Goal: Transaction & Acquisition: Obtain resource

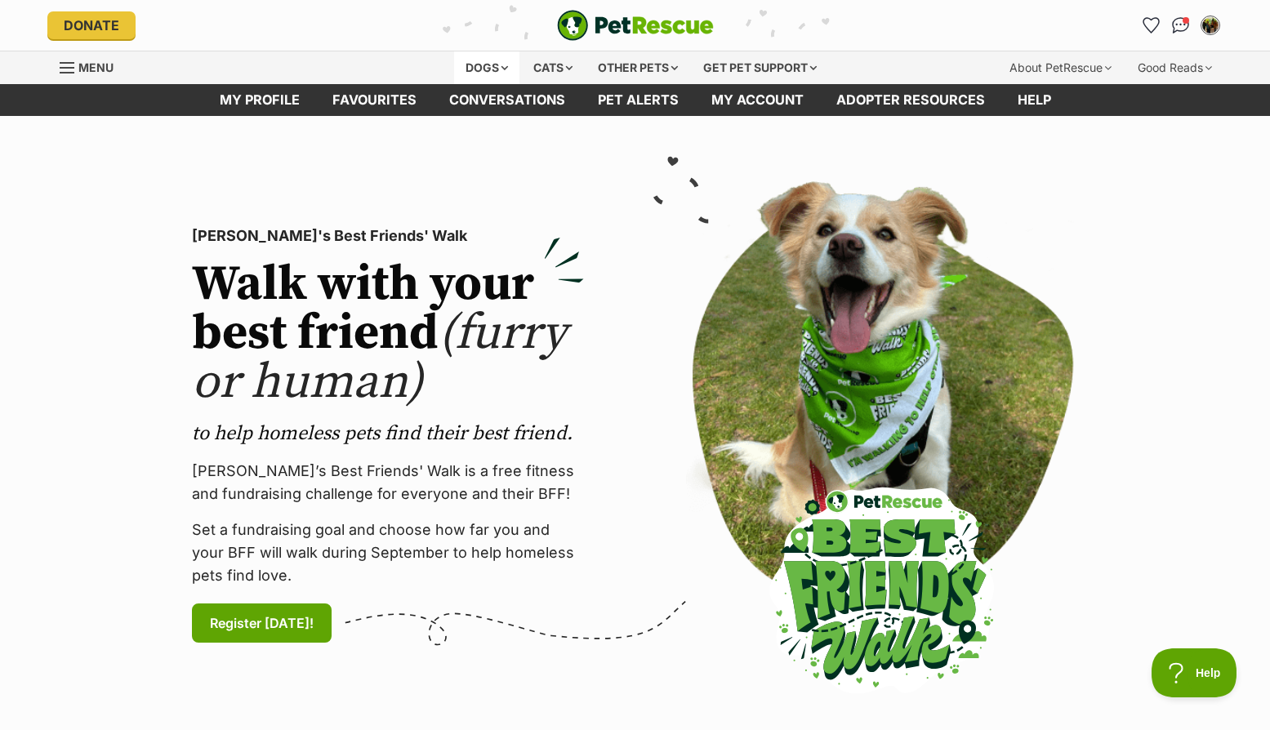
click at [464, 60] on div "Dogs" at bounding box center [486, 67] width 65 height 33
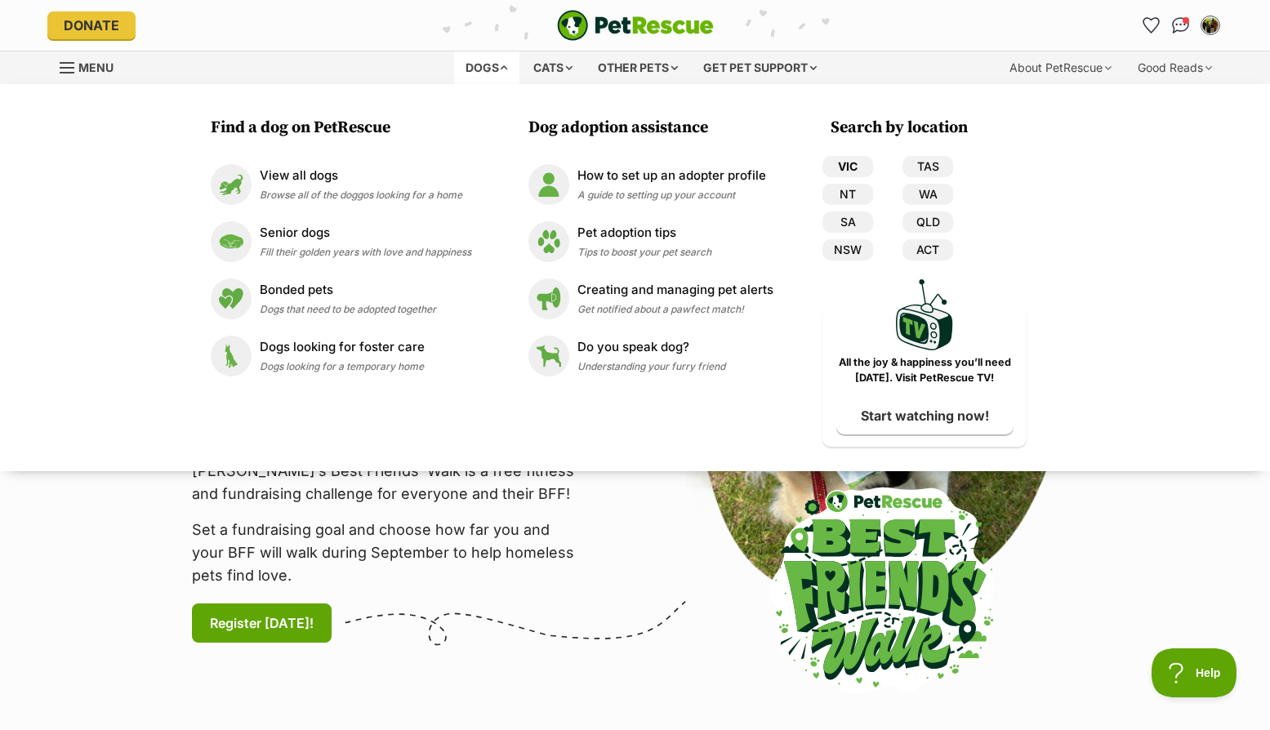
click at [844, 170] on link "VIC" at bounding box center [847, 166] width 51 height 21
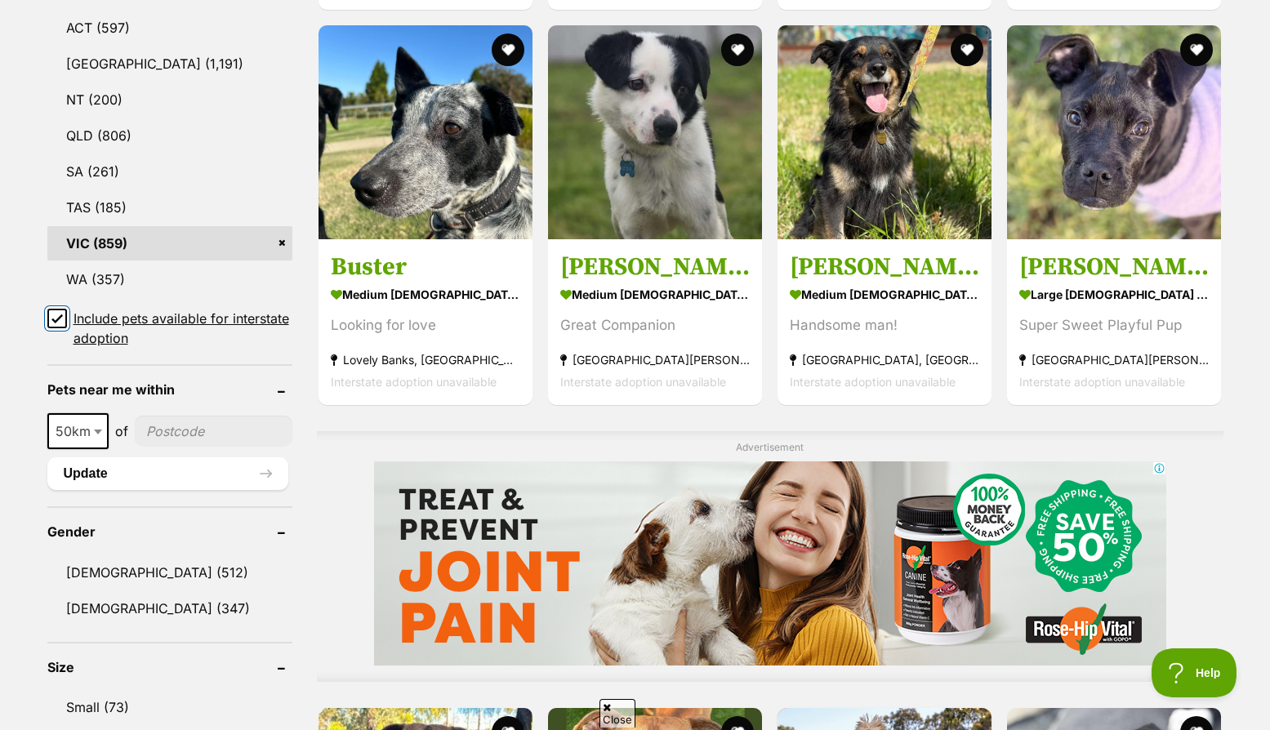
click at [48, 313] on input "Include pets available for interstate adoption" at bounding box center [57, 319] width 20 height 20
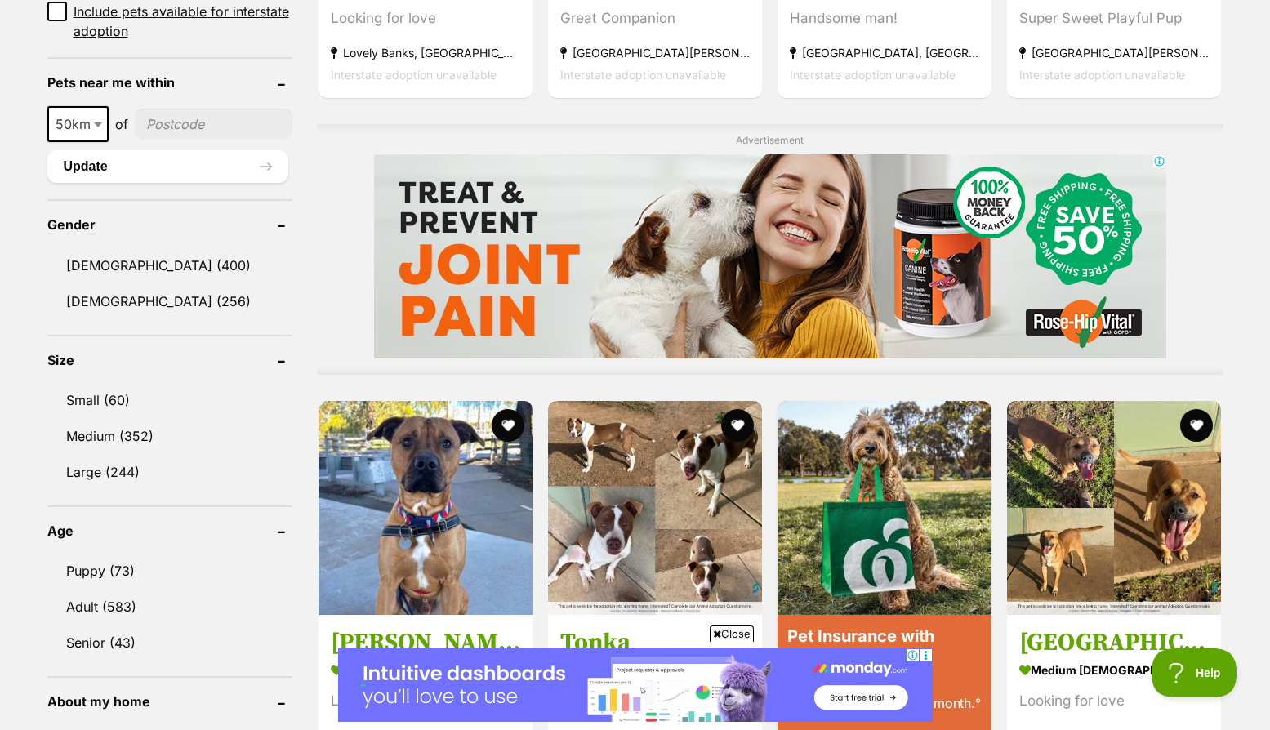
scroll to position [1307, 0]
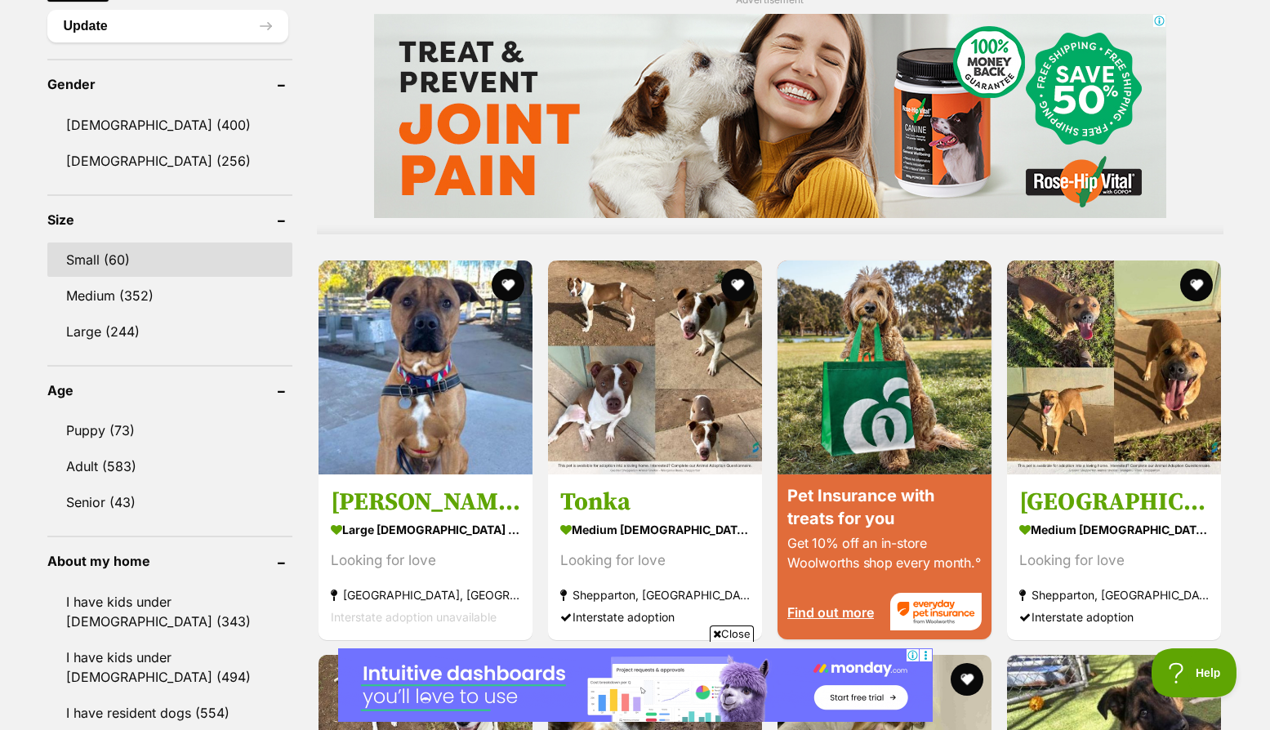
click at [104, 261] on link "Small (60)" at bounding box center [169, 260] width 245 height 34
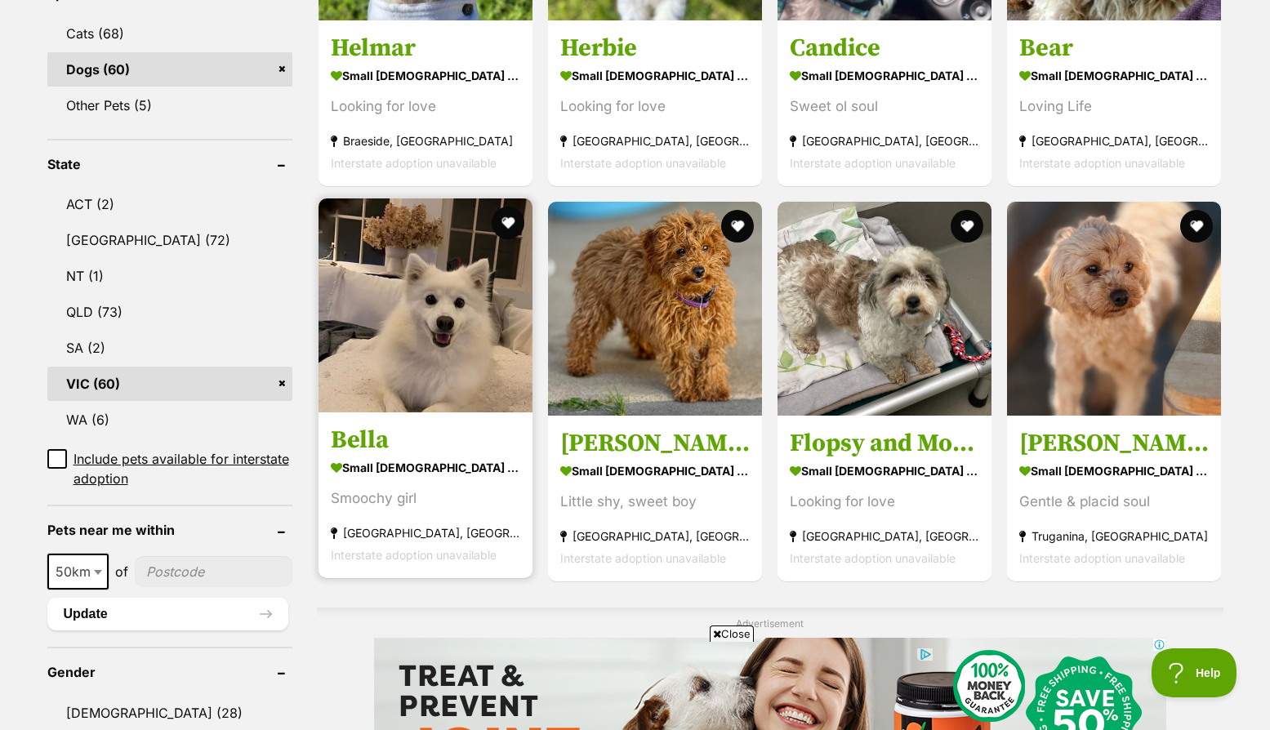
scroll to position [653, 0]
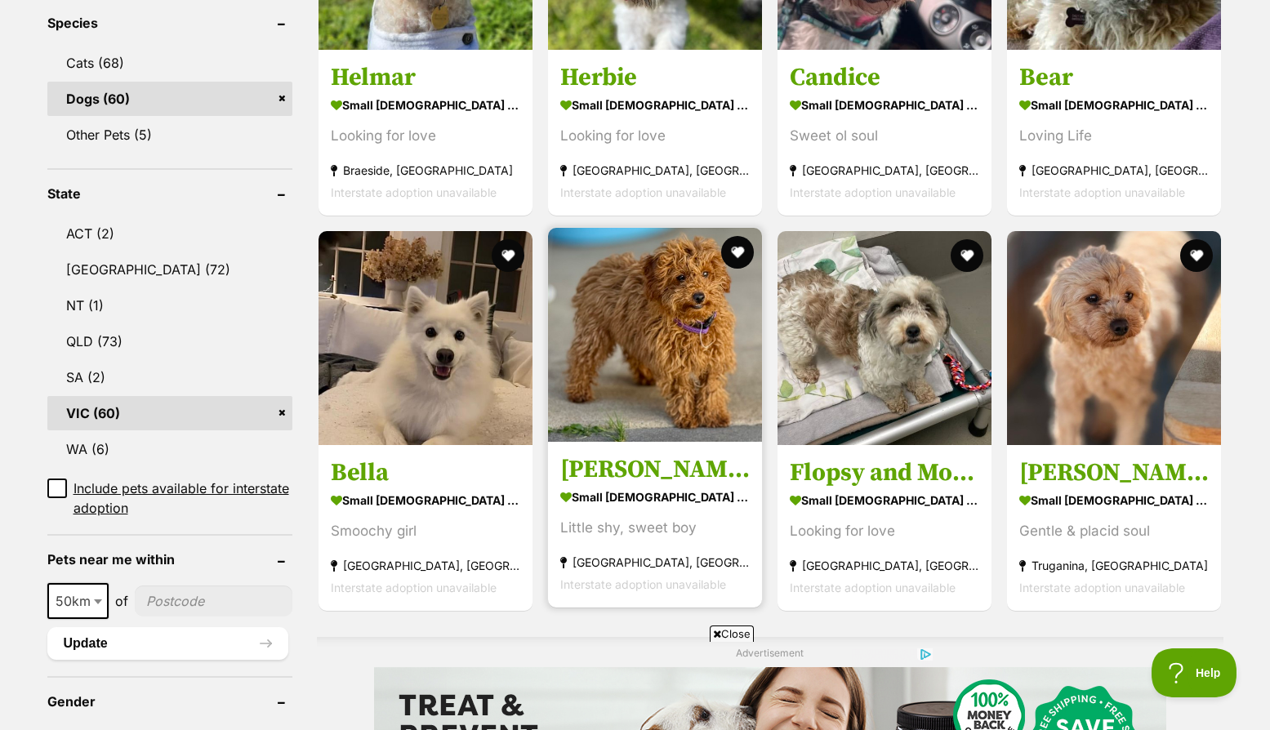
click at [690, 474] on h3 "[PERSON_NAME]" at bounding box center [654, 469] width 189 height 31
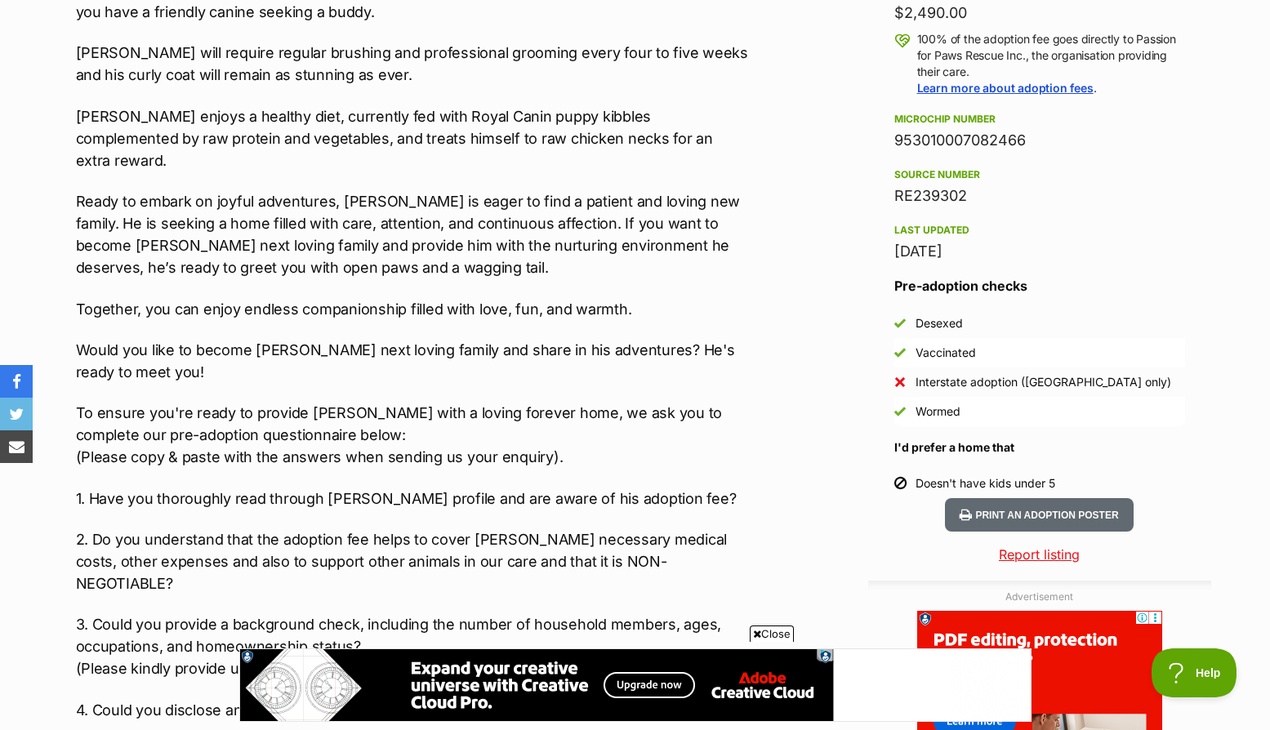
scroll to position [1225, 0]
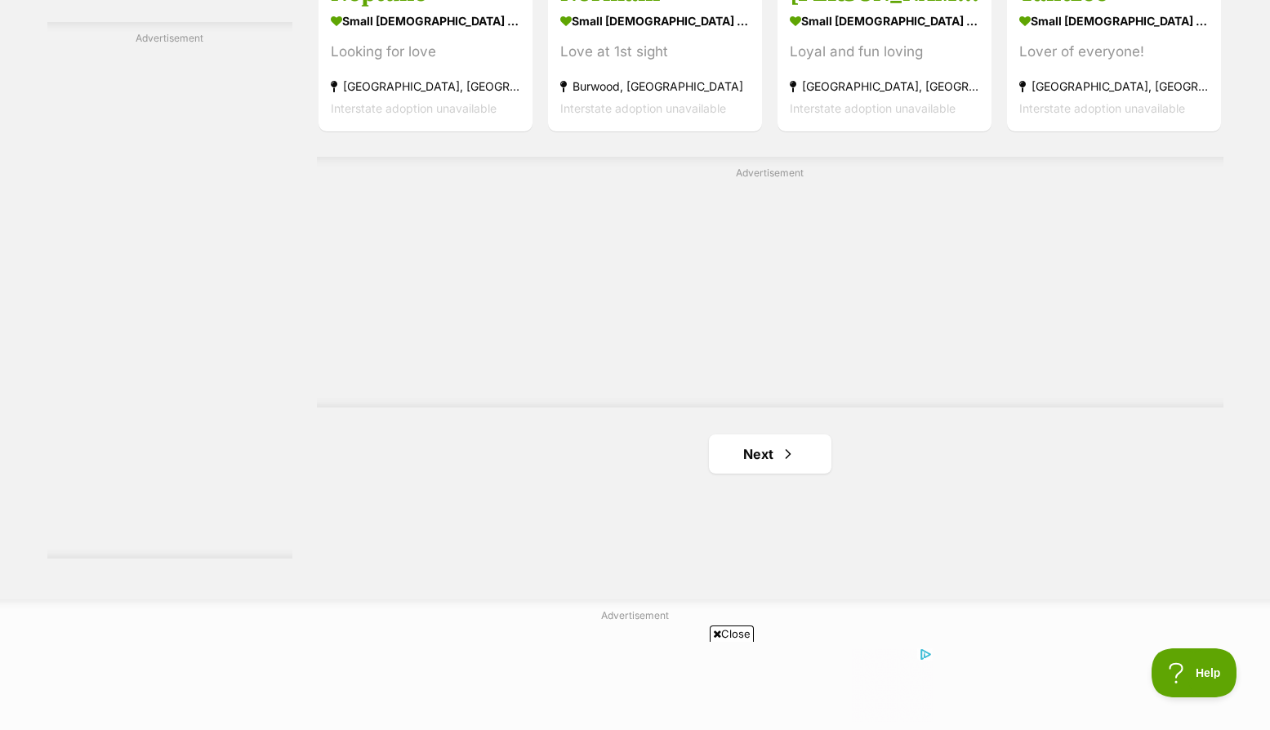
scroll to position [2777, 0]
click at [791, 437] on link "Next" at bounding box center [770, 453] width 123 height 39
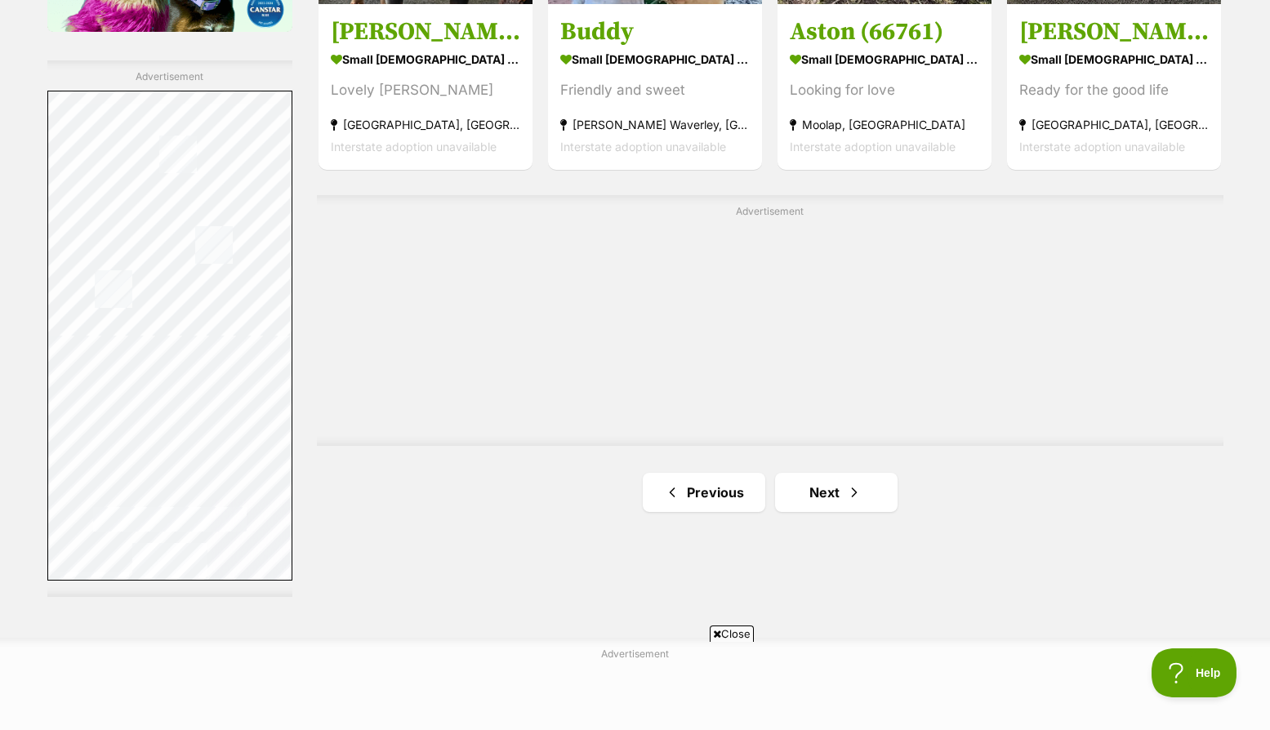
scroll to position [2777, 0]
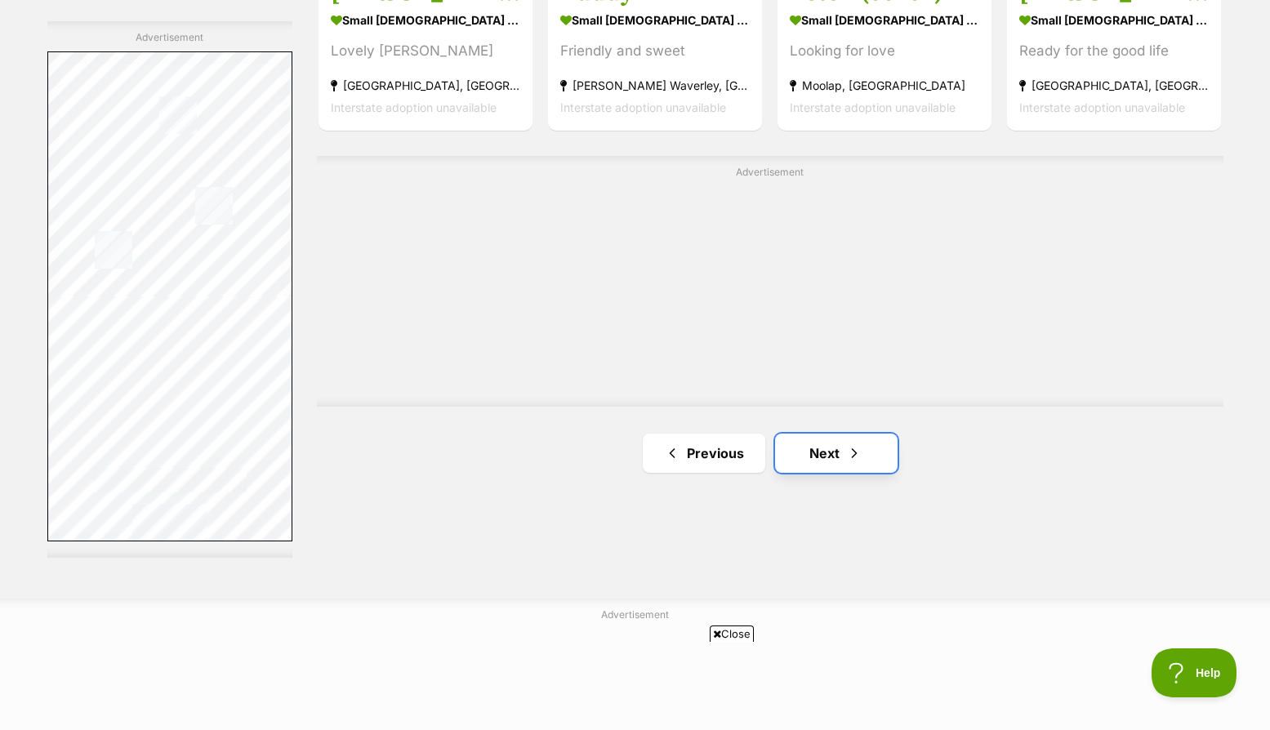
click at [822, 458] on link "Next" at bounding box center [836, 453] width 123 height 39
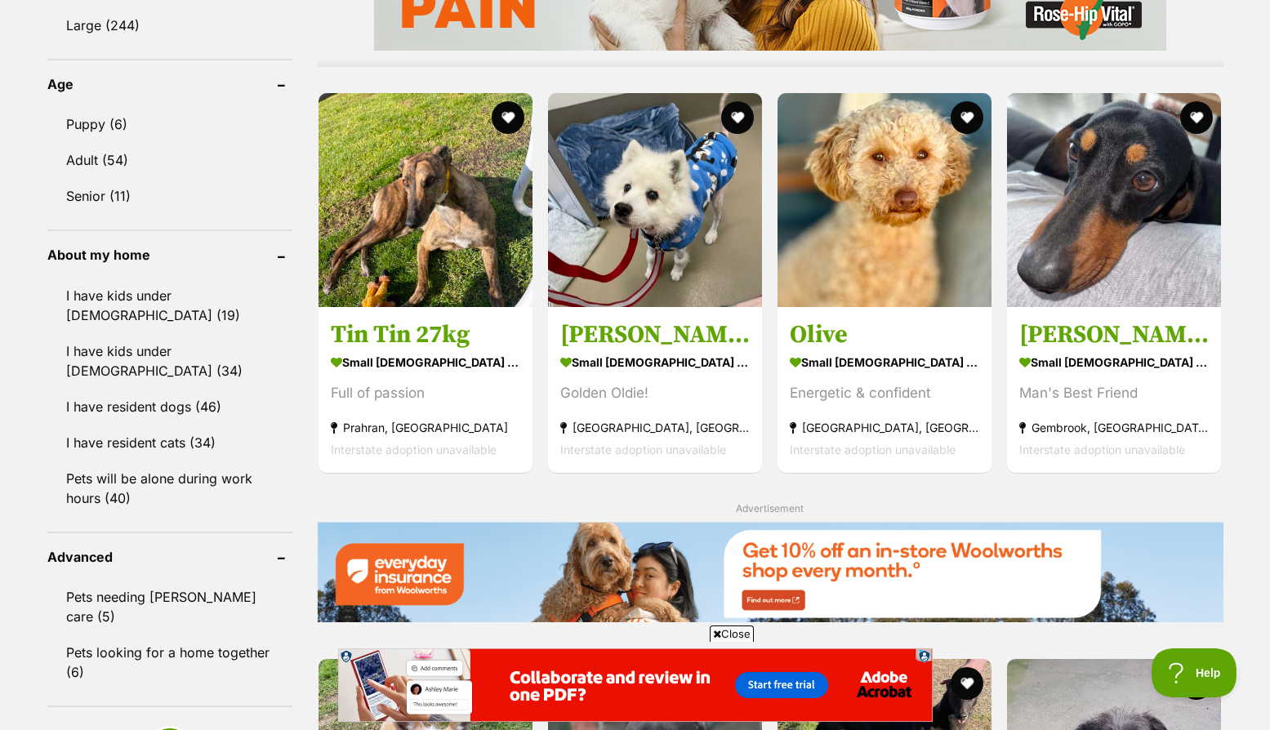
scroll to position [1633, 0]
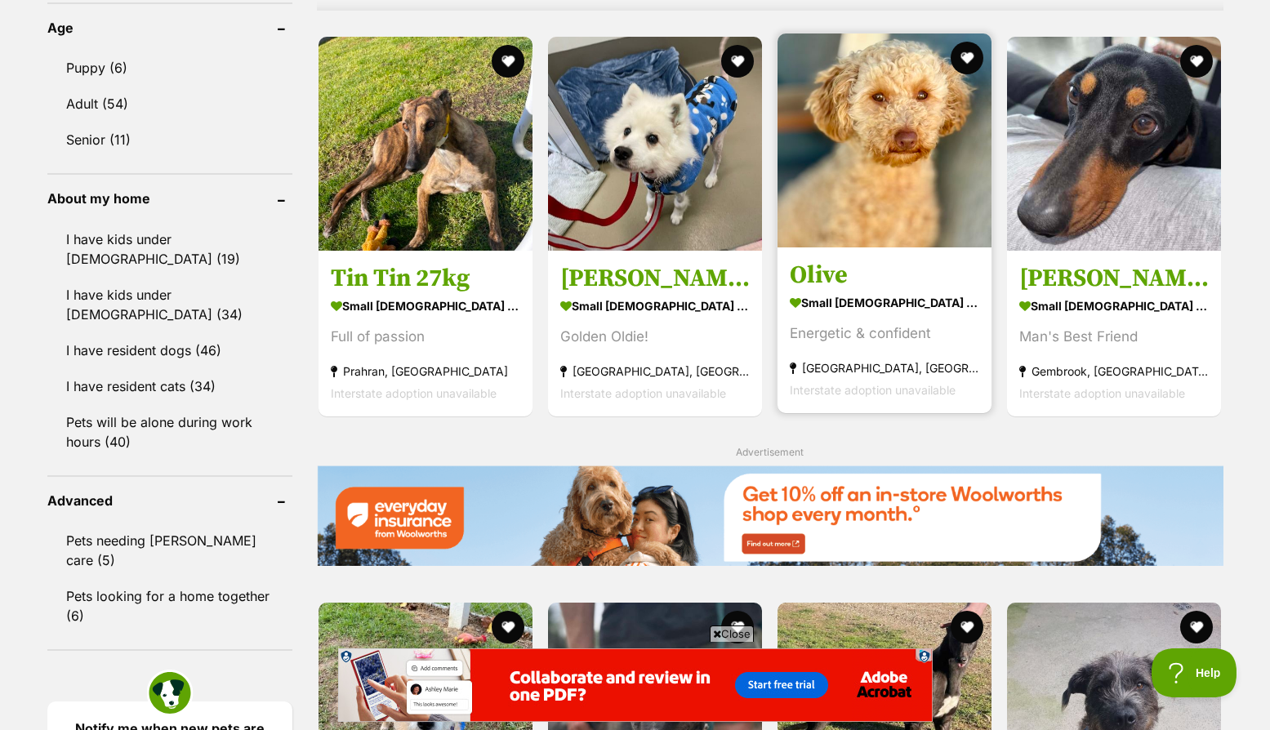
click at [911, 279] on h3 "Olive" at bounding box center [884, 275] width 189 height 31
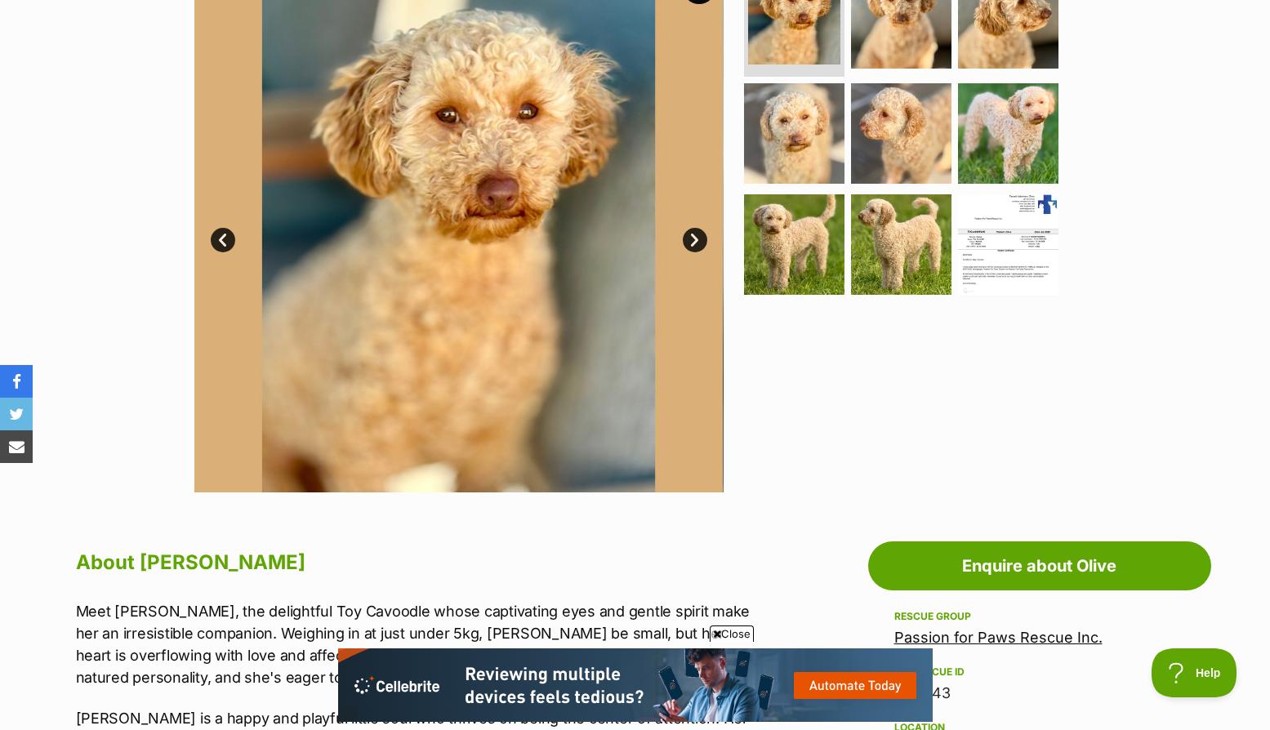
scroll to position [327, 0]
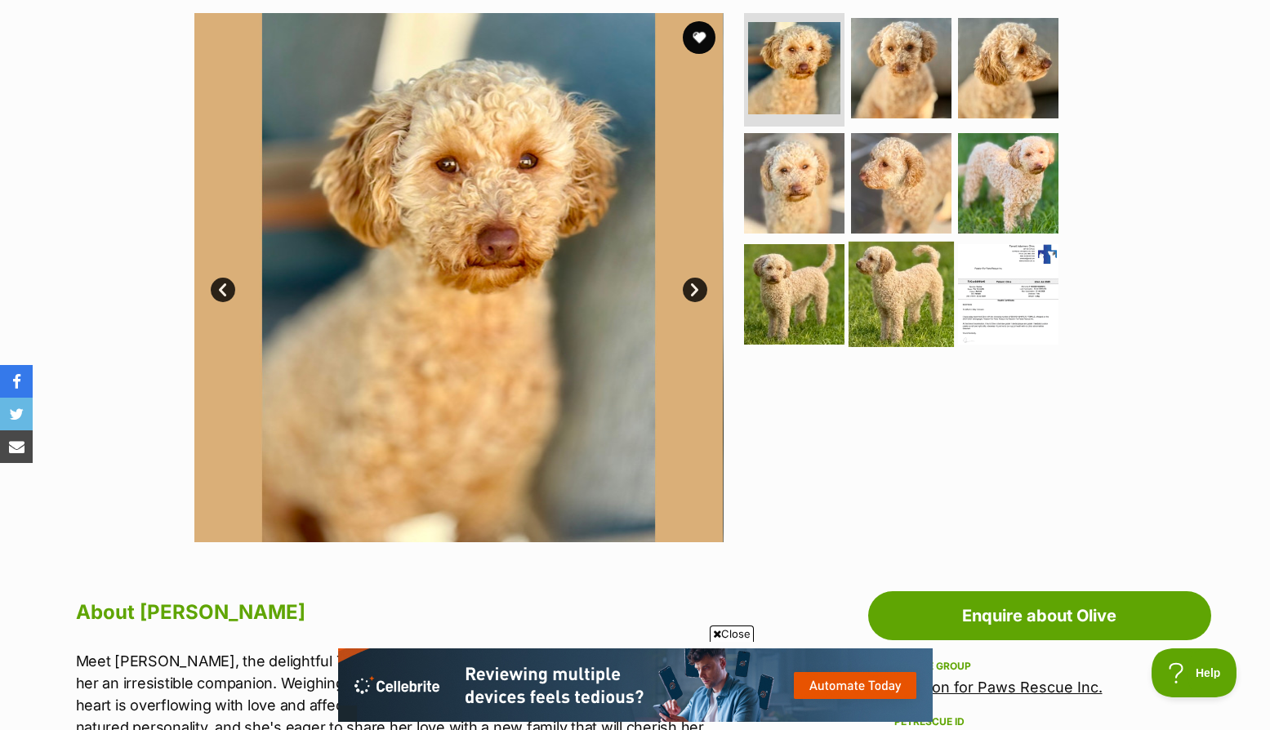
click at [898, 299] on img at bounding box center [901, 294] width 105 height 105
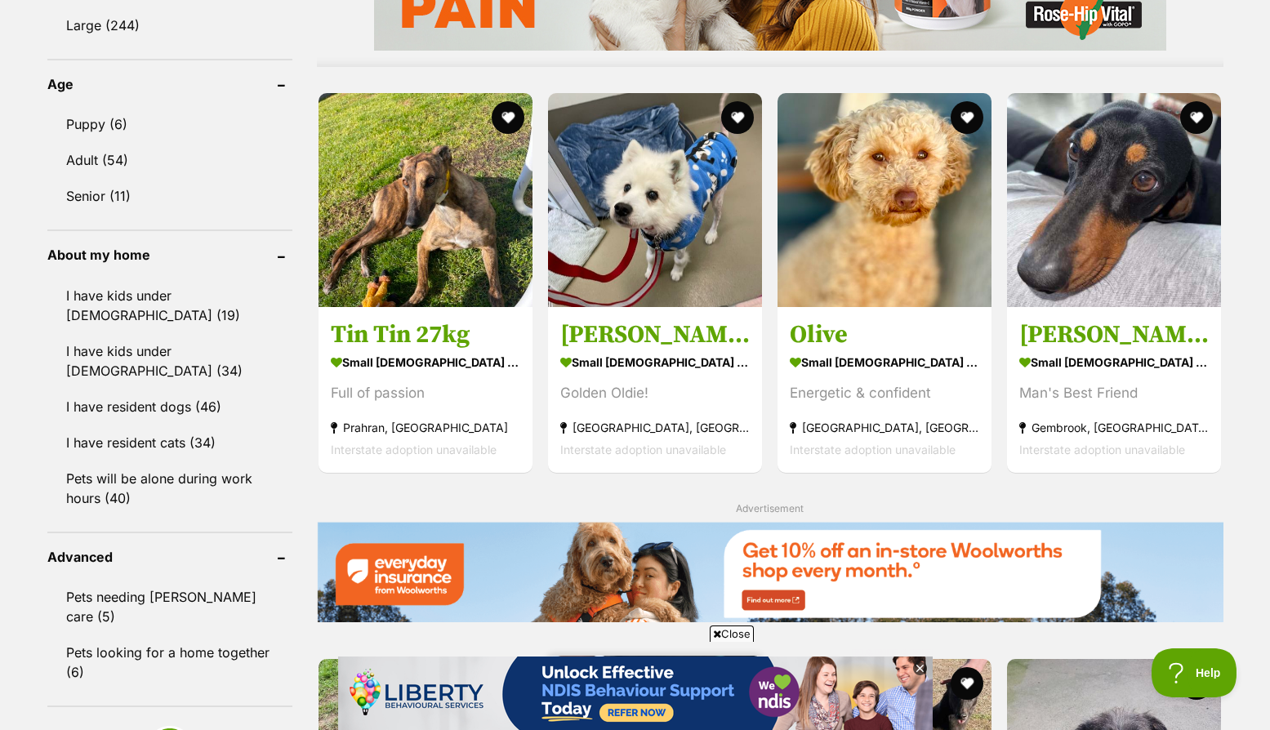
scroll to position [1613, 0]
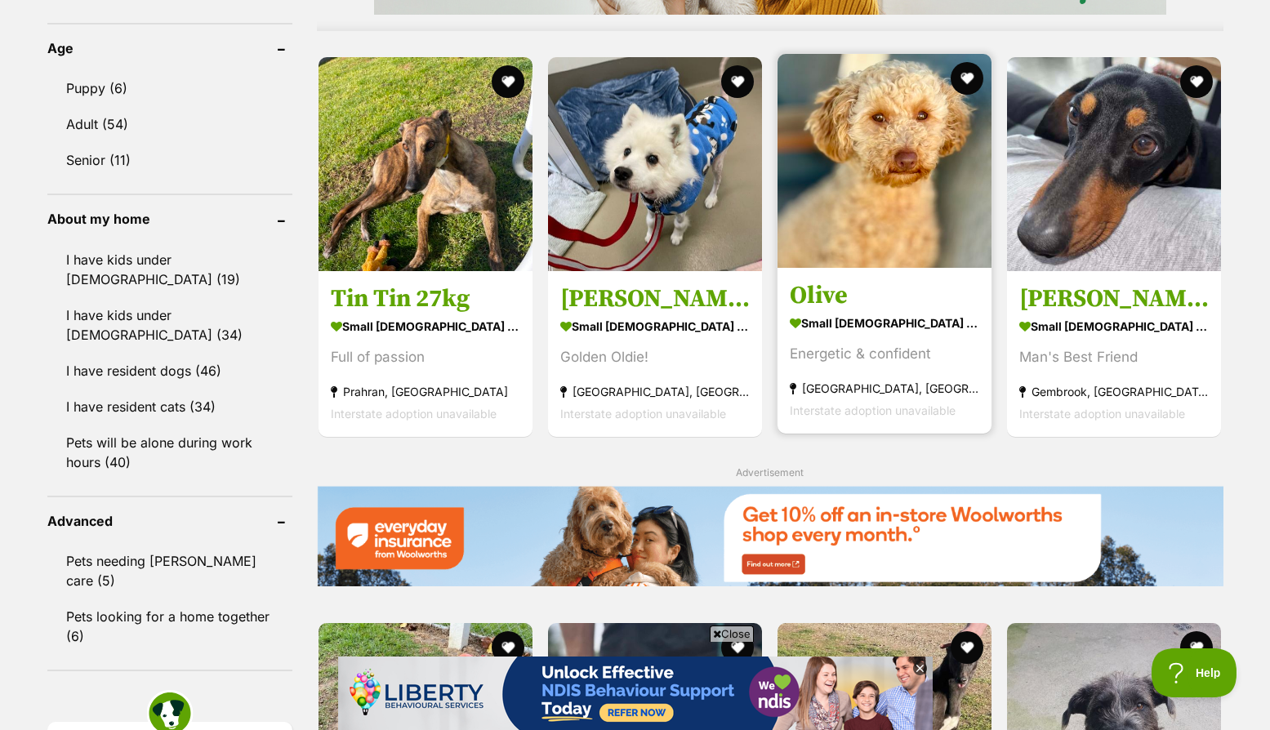
click at [831, 332] on strong "small female Dog" at bounding box center [884, 323] width 189 height 24
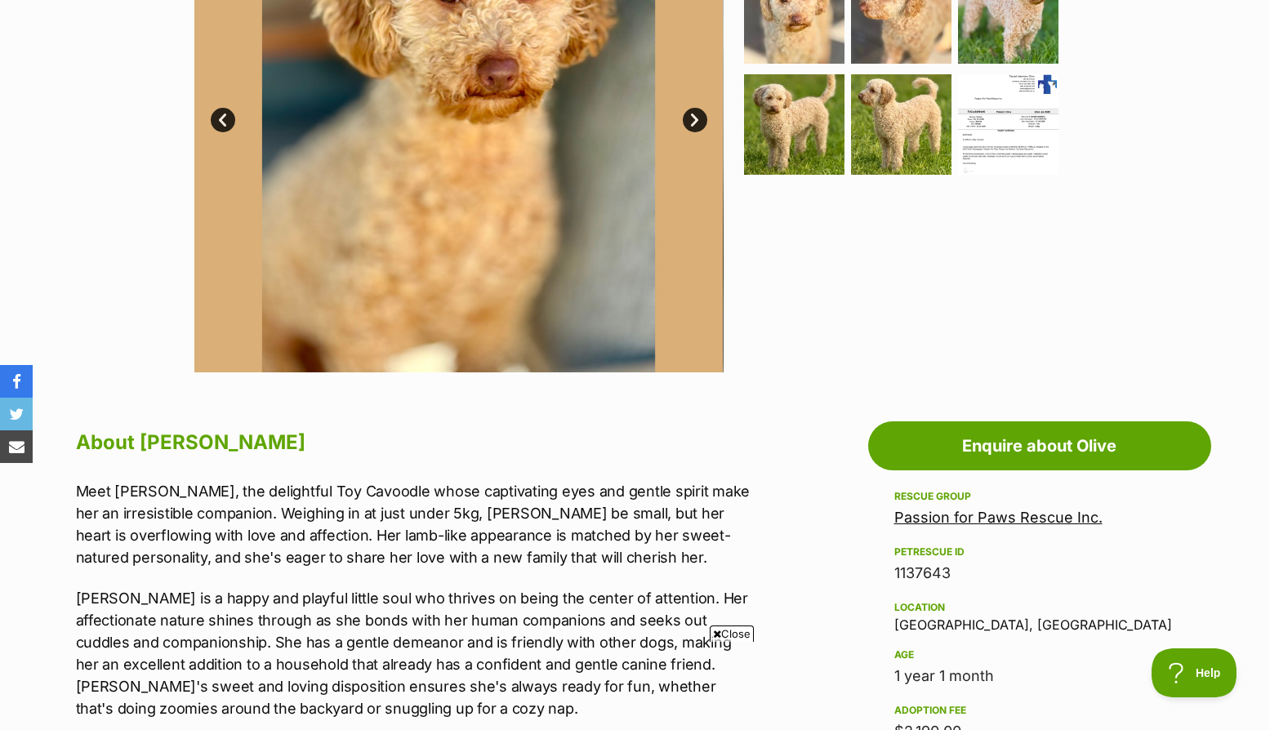
scroll to position [408, 0]
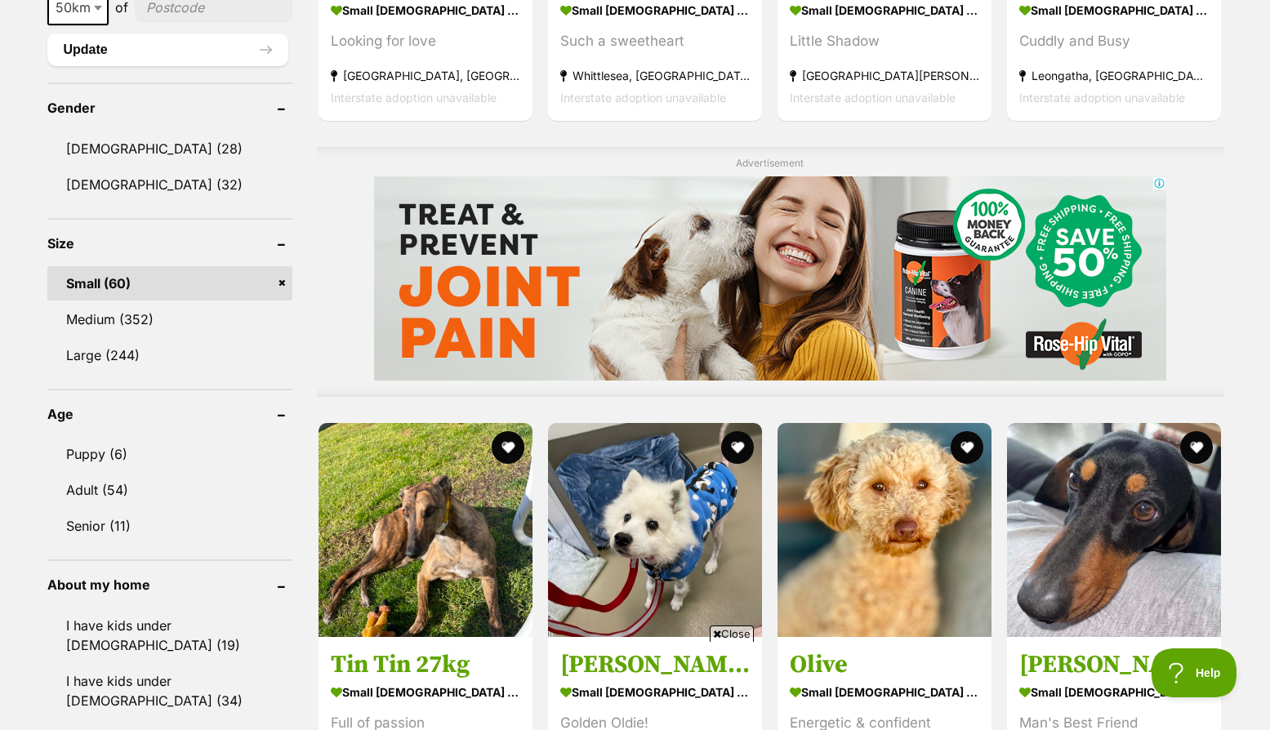
scroll to position [1470, 0]
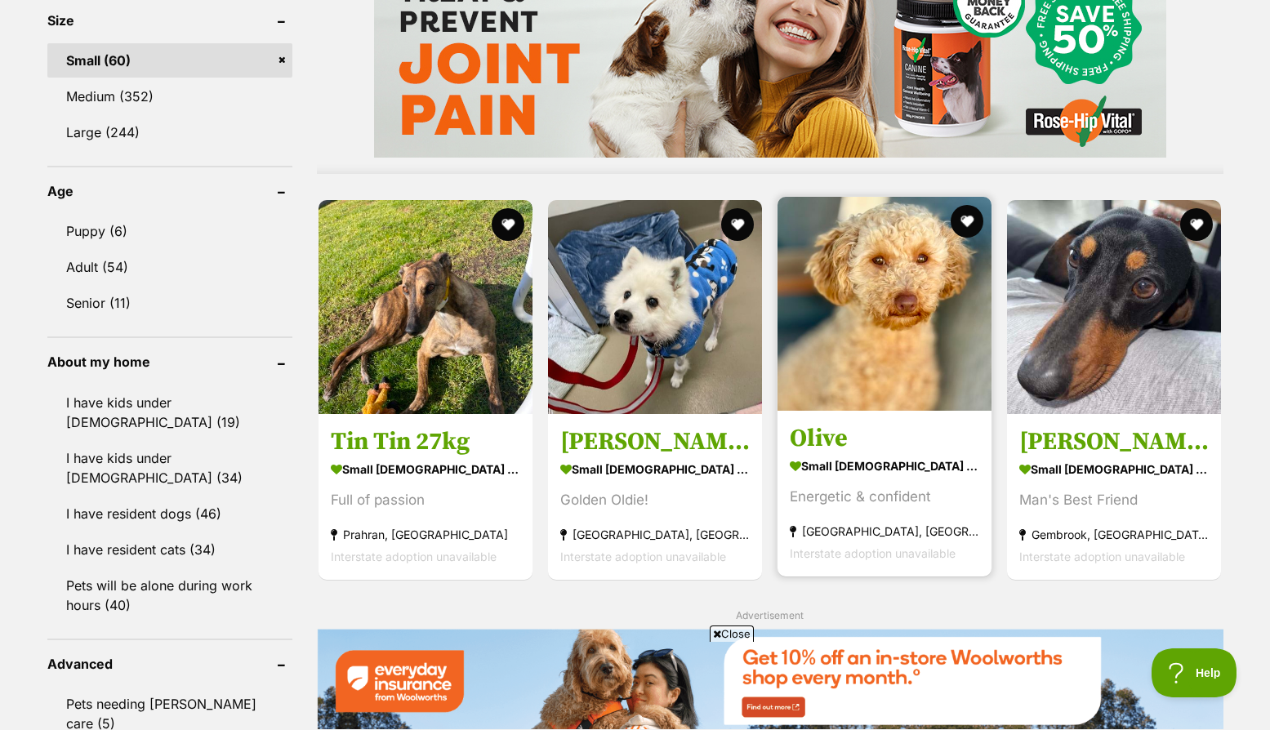
click at [870, 484] on section "small female Dog Energetic & confident Hoppers Crossing, VIC Interstate adoptio…" at bounding box center [884, 509] width 189 height 110
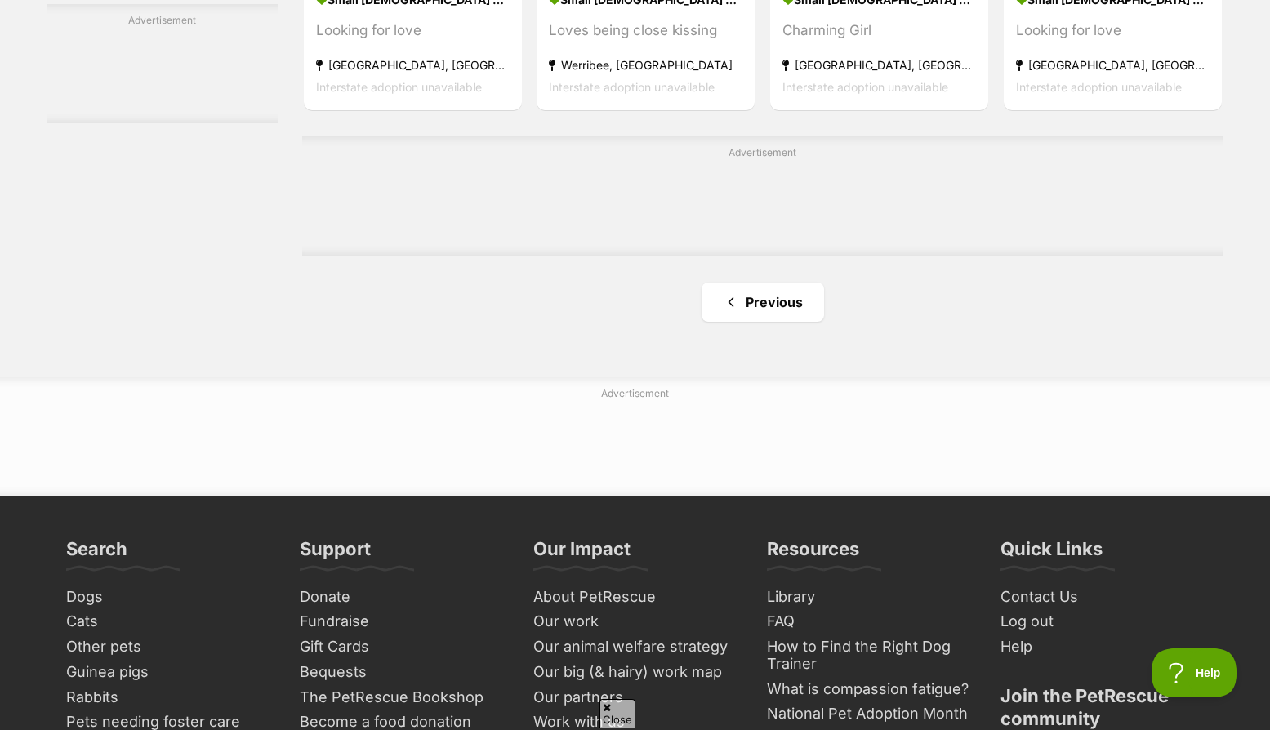
scroll to position [2859, 0]
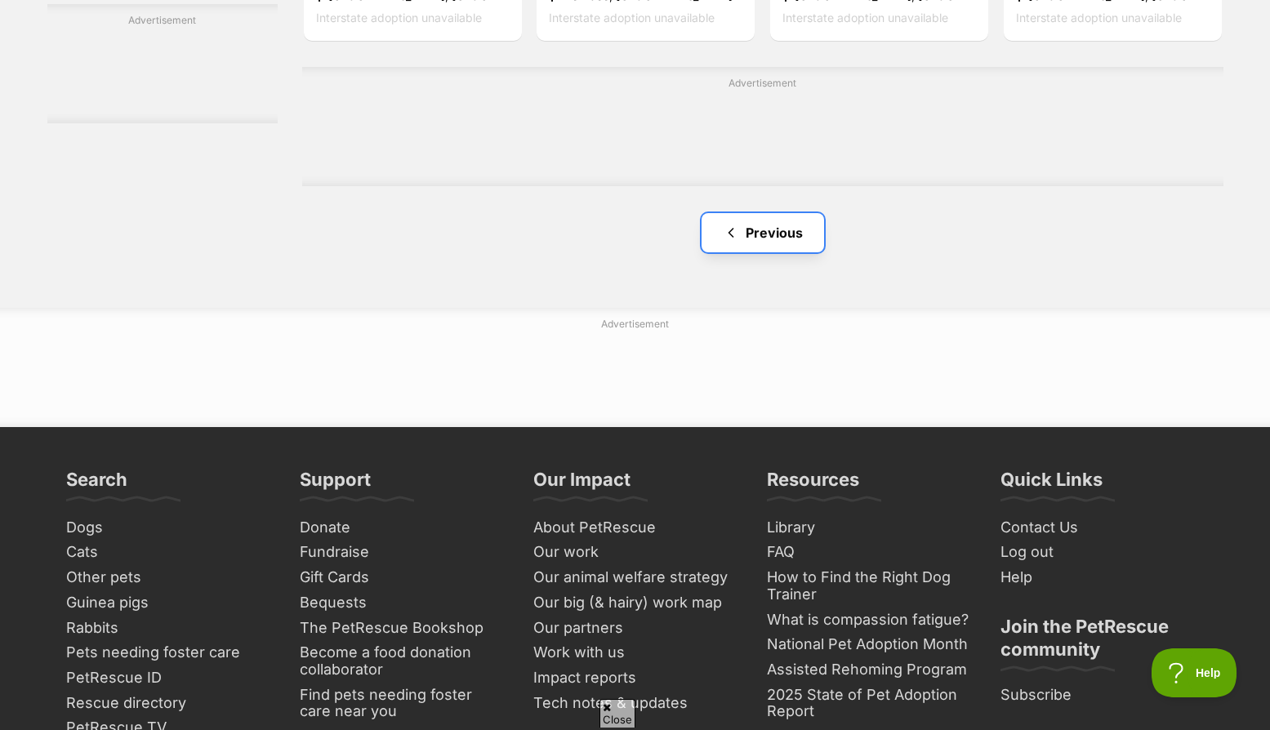
click at [764, 232] on link "Previous" at bounding box center [763, 232] width 123 height 39
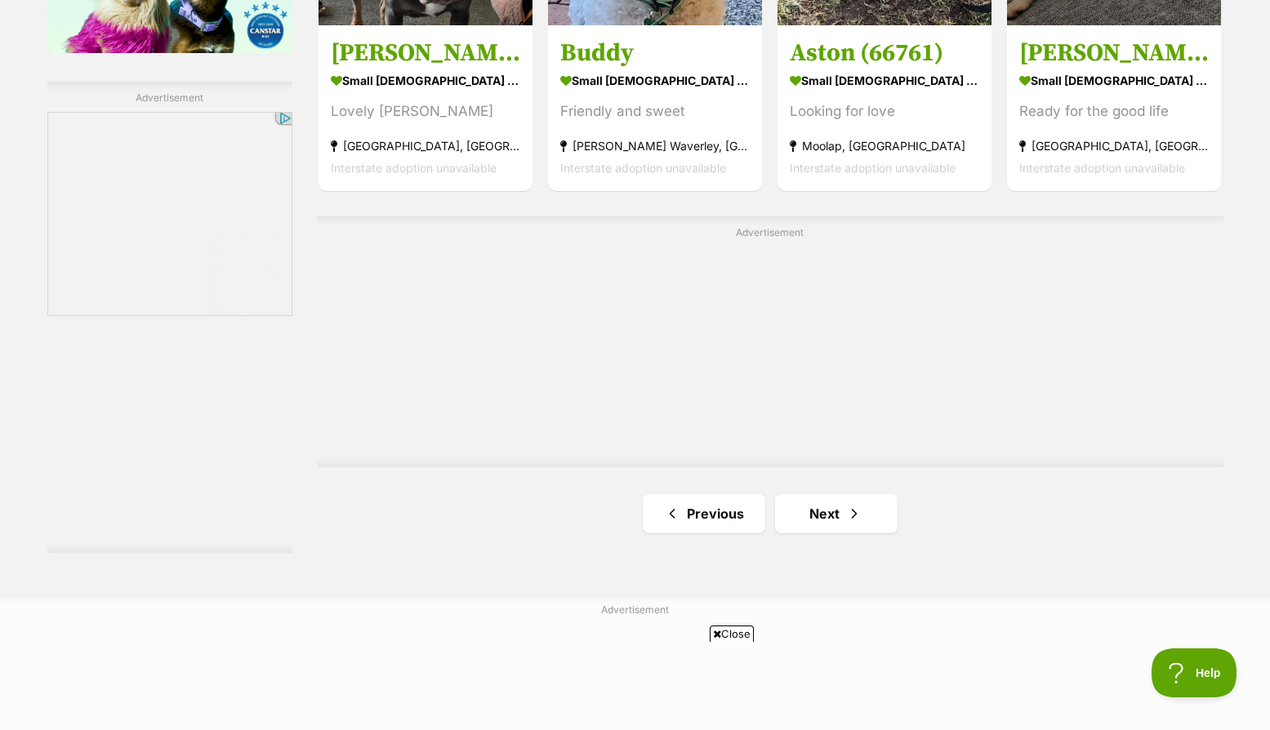
scroll to position [2859, 0]
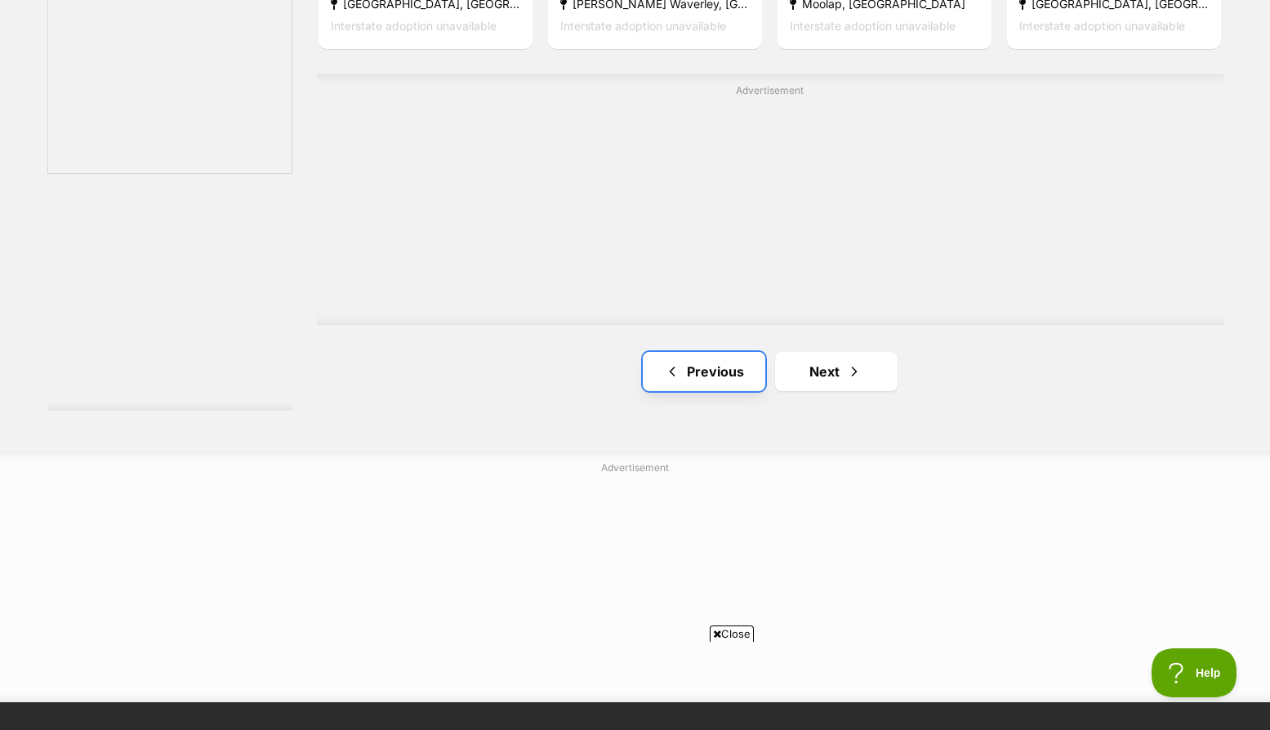
click at [706, 369] on link "Previous" at bounding box center [704, 371] width 123 height 39
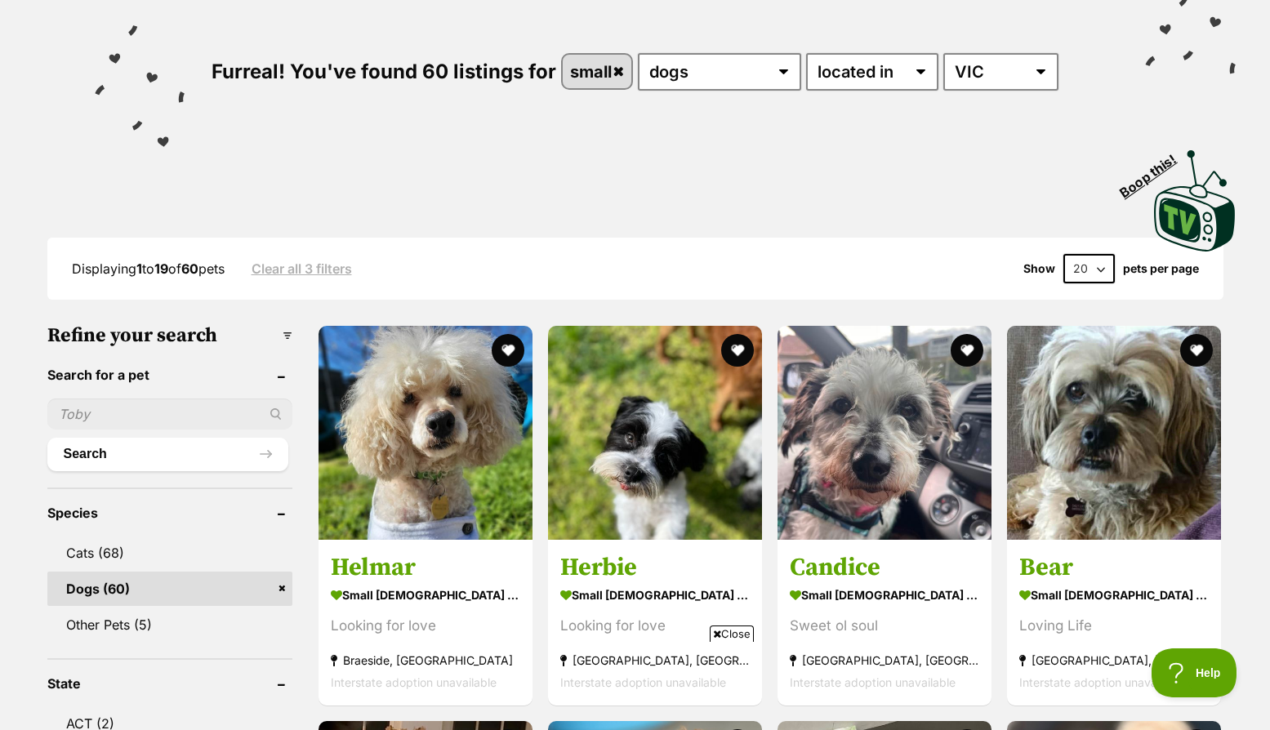
scroll to position [735, 0]
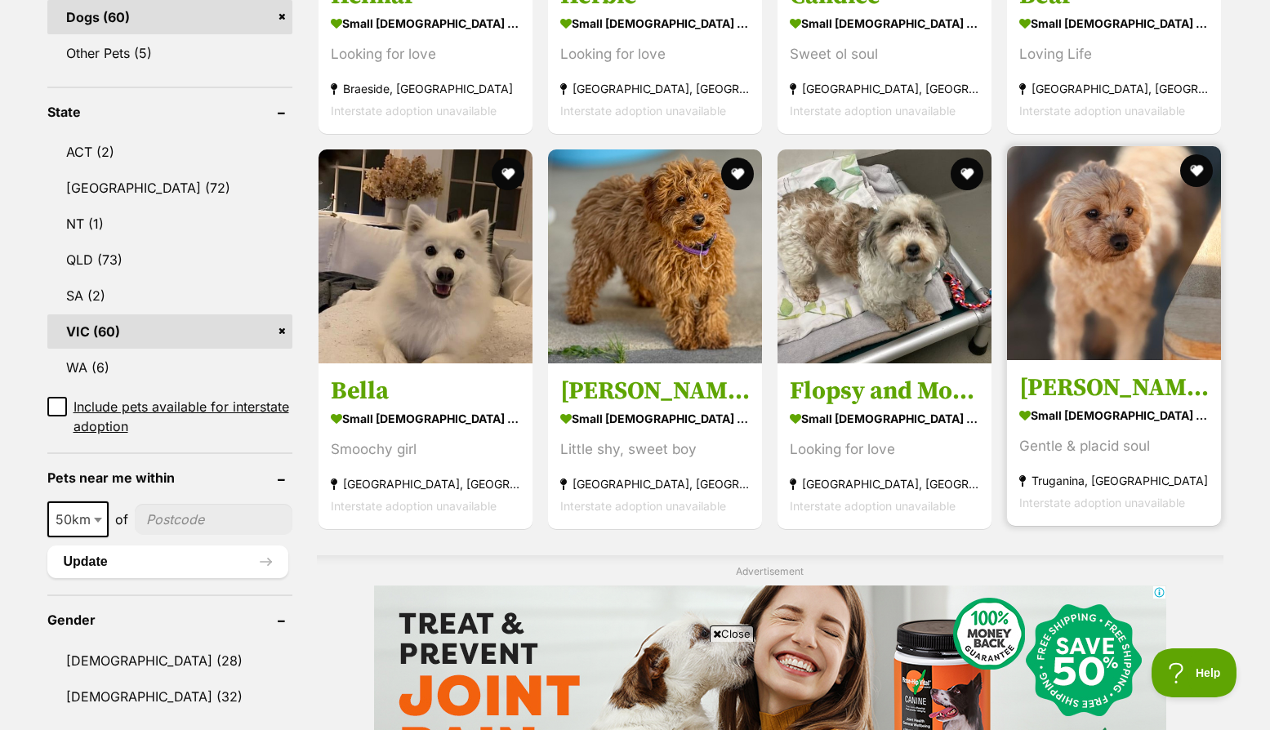
click at [1107, 460] on section "small female Dog Gentle & placid soul Truganina, VIC Interstate adoption unavai…" at bounding box center [1113, 458] width 189 height 110
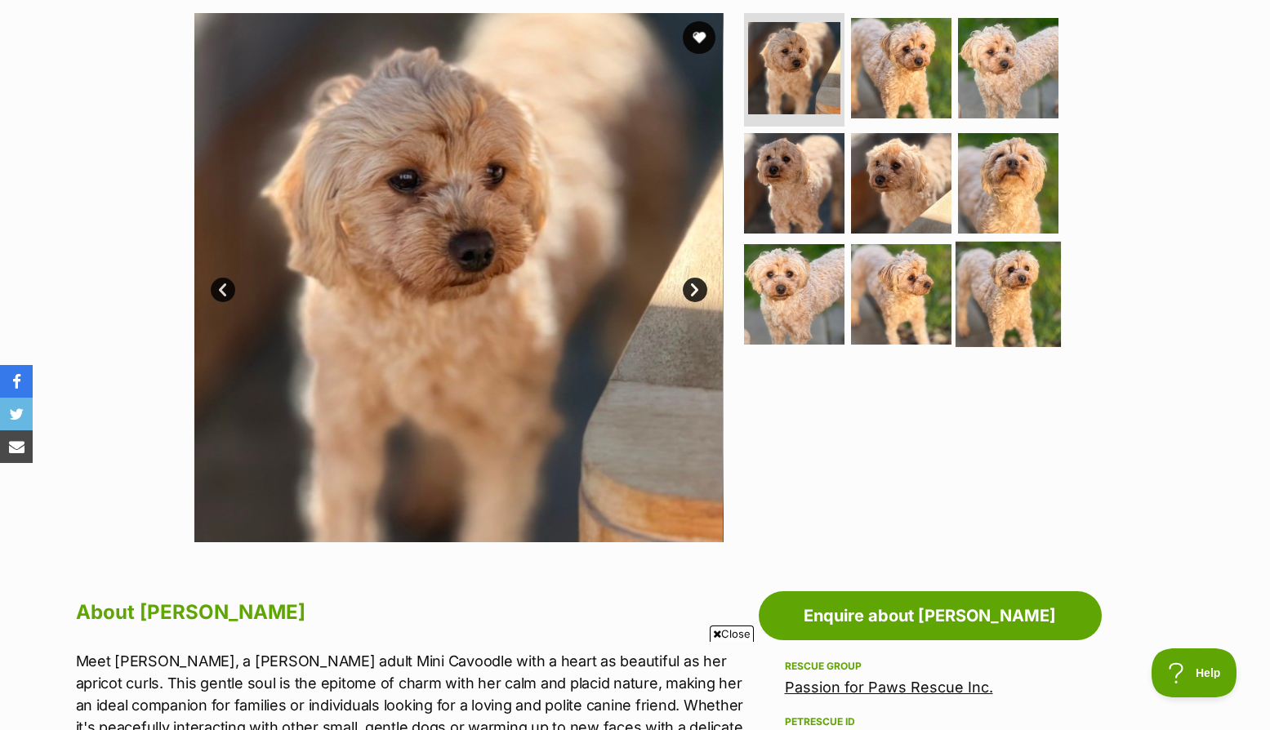
click at [969, 271] on img at bounding box center [1008, 294] width 105 height 105
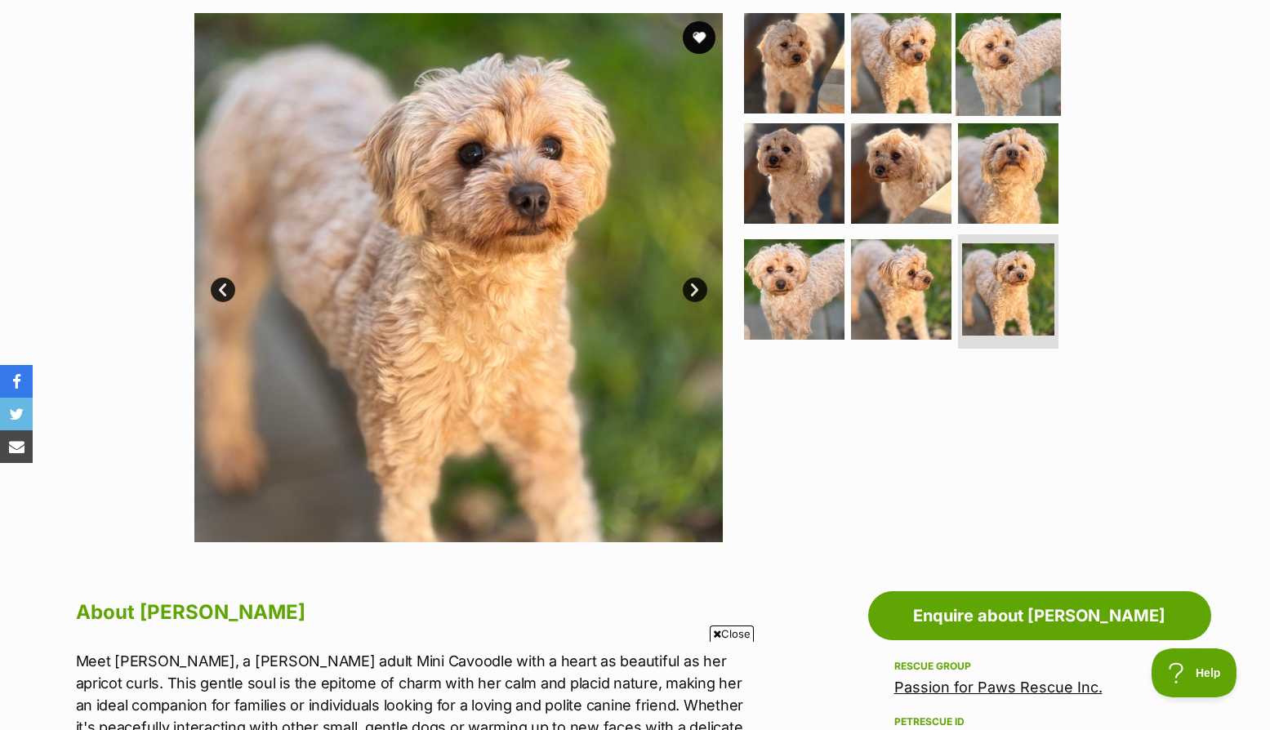
click at [994, 84] on img at bounding box center [1008, 62] width 105 height 105
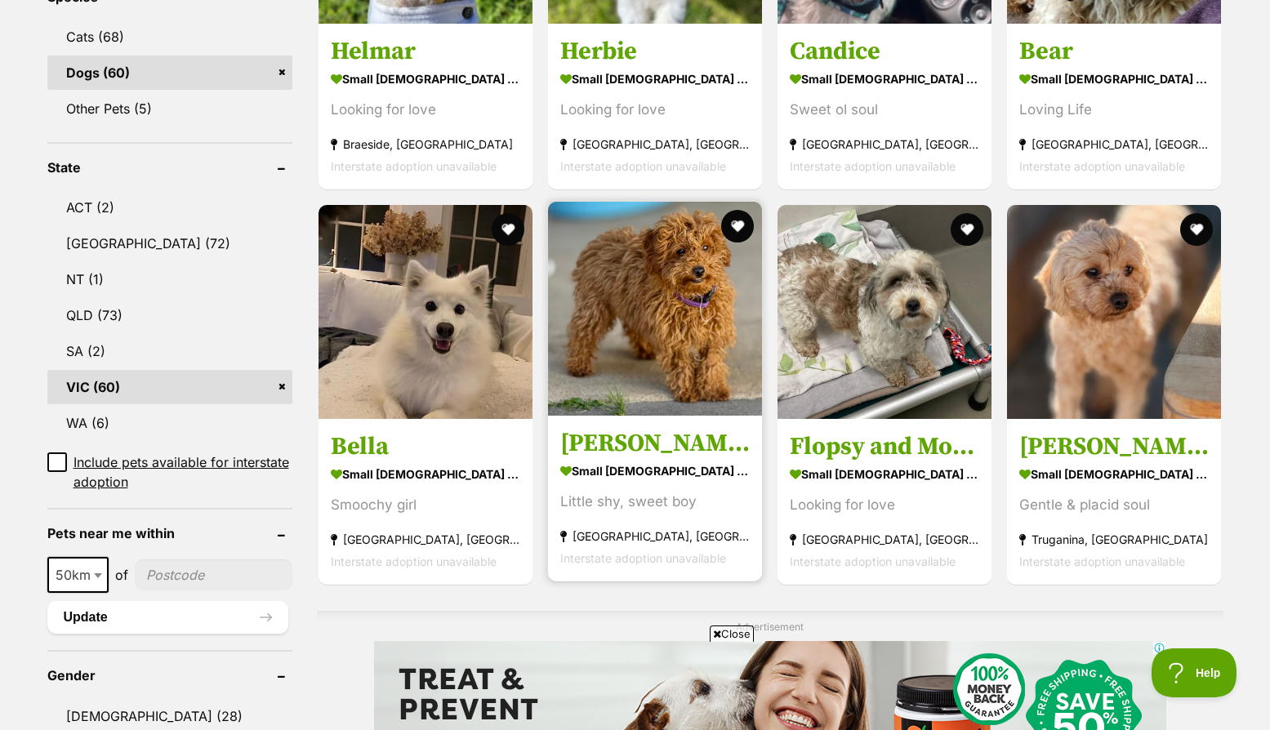
scroll to position [653, 0]
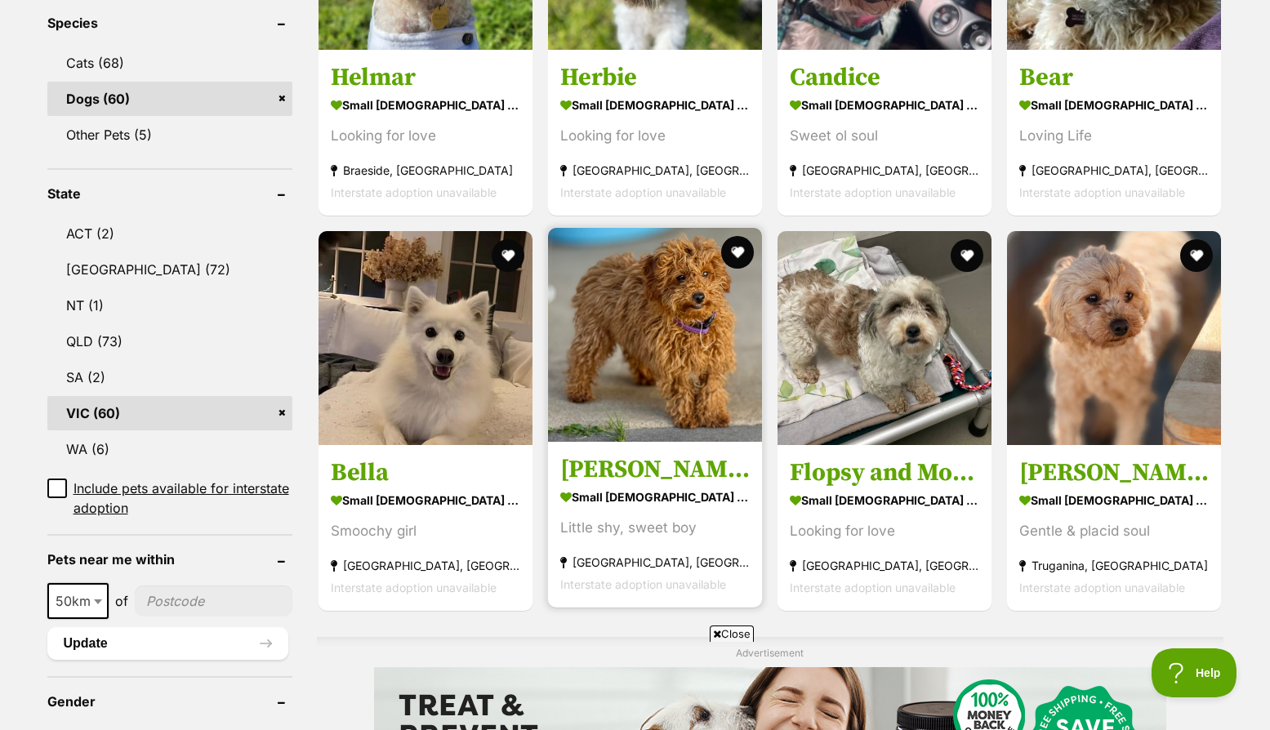
click at [670, 439] on article "Quade small male Dog Little shy, sweet boy Hoppers Crossing, VIC Interstate ado…" at bounding box center [654, 417] width 217 height 383
click at [663, 496] on strong "small male Dog" at bounding box center [654, 497] width 189 height 24
